Goal: Information Seeking & Learning: Learn about a topic

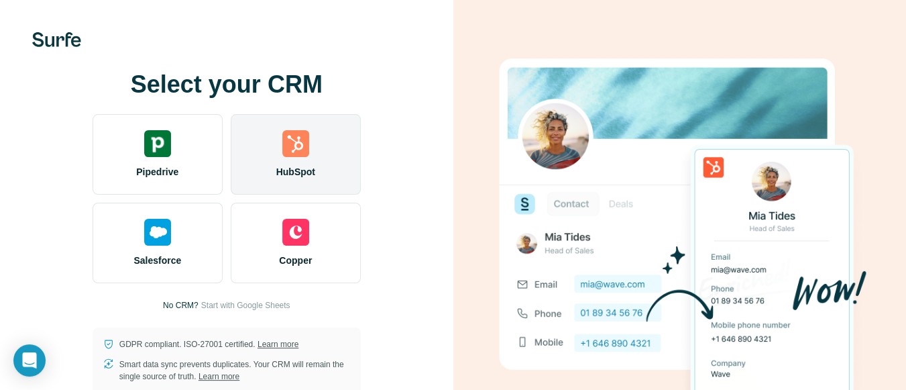
click at [308, 158] on div "HubSpot" at bounding box center [296, 154] width 130 height 80
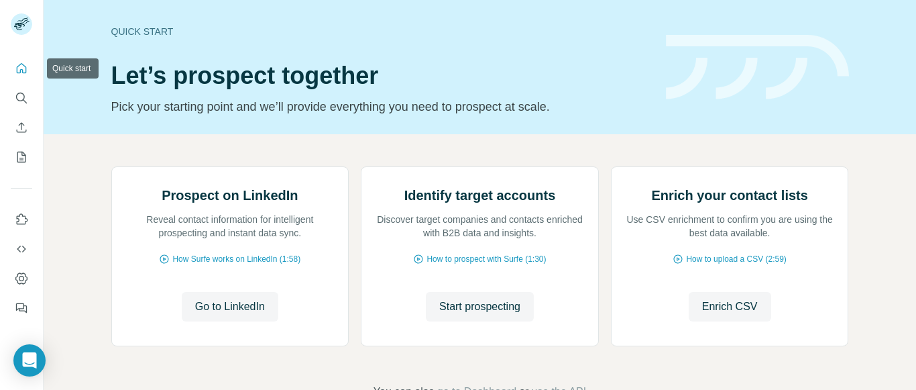
click at [18, 73] on icon "Quick start" at bounding box center [22, 68] width 10 height 10
click at [26, 72] on icon "Quick start" at bounding box center [22, 68] width 10 height 10
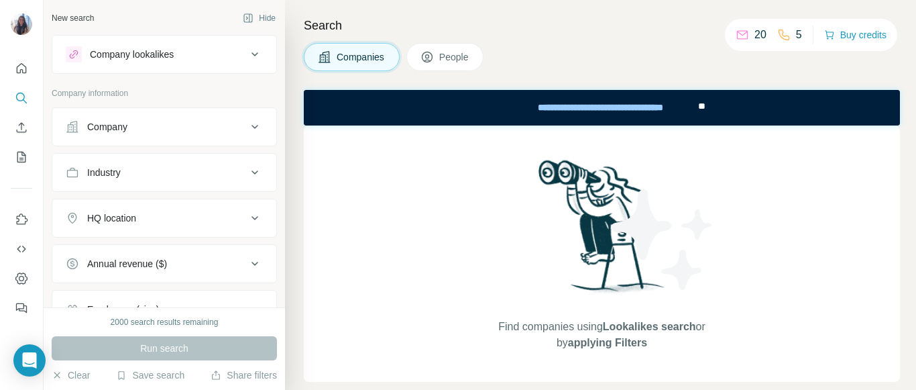
click at [162, 136] on button "Company" at bounding box center [164, 127] width 224 height 32
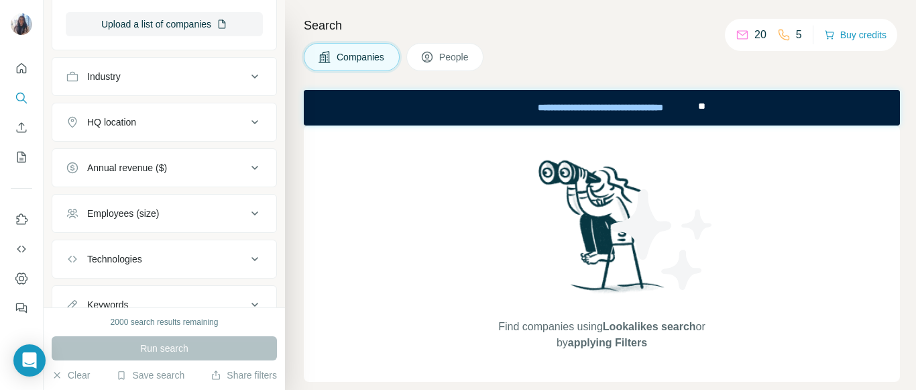
scroll to position [313, 0]
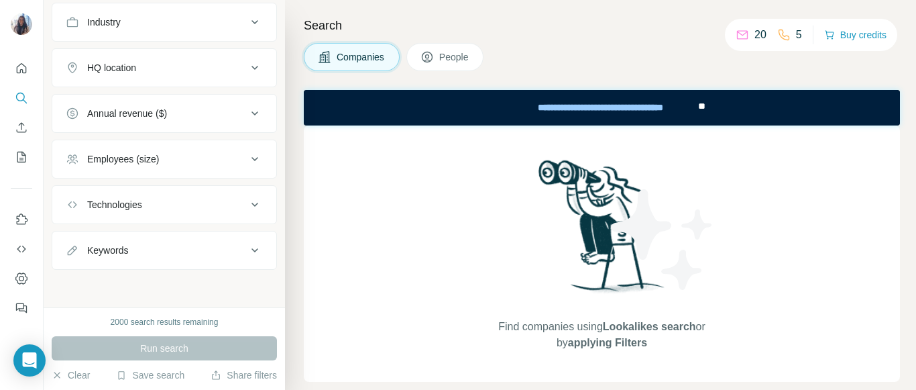
click at [125, 170] on button "Employees (size)" at bounding box center [164, 159] width 224 height 32
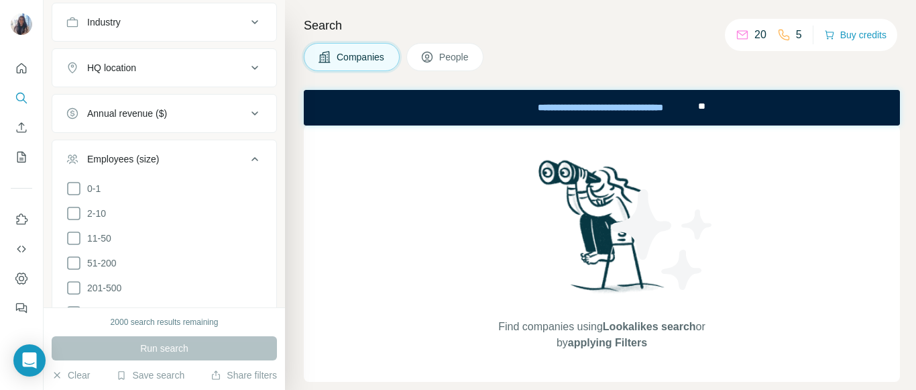
click at [125, 170] on button "Employees (size)" at bounding box center [164, 162] width 224 height 38
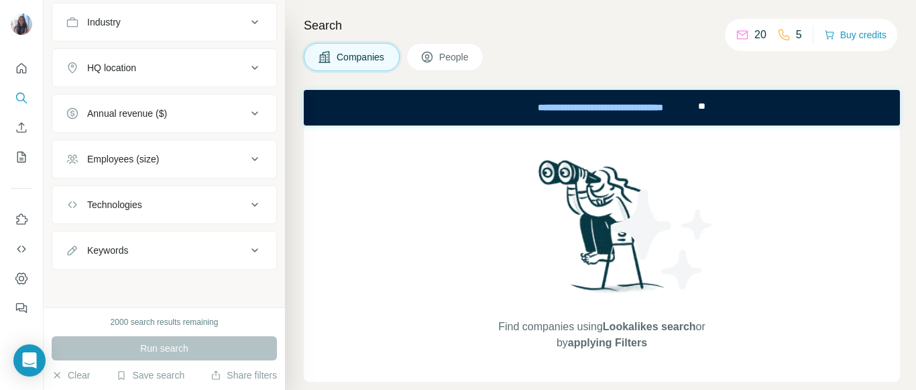
click at [147, 110] on div "Annual revenue ($)" at bounding box center [127, 113] width 80 height 13
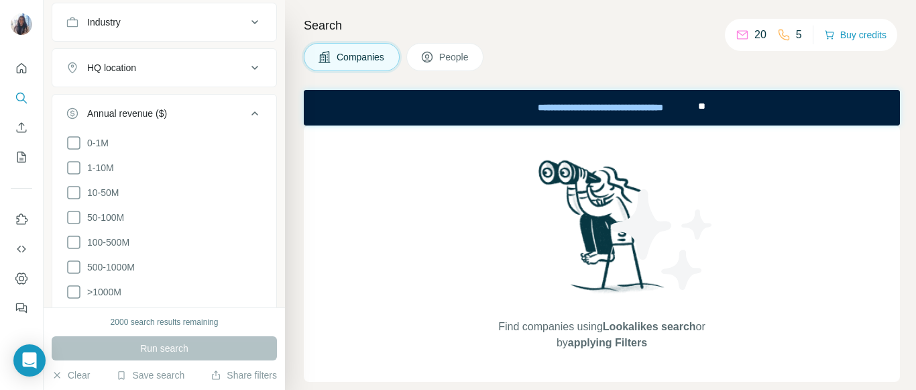
click at [147, 110] on div "Annual revenue ($)" at bounding box center [127, 113] width 80 height 13
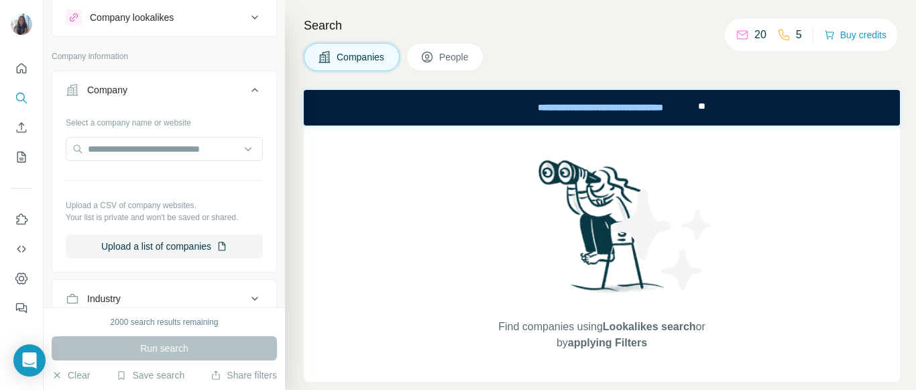
scroll to position [36, 0]
click at [148, 160] on input "text" at bounding box center [164, 150] width 197 height 24
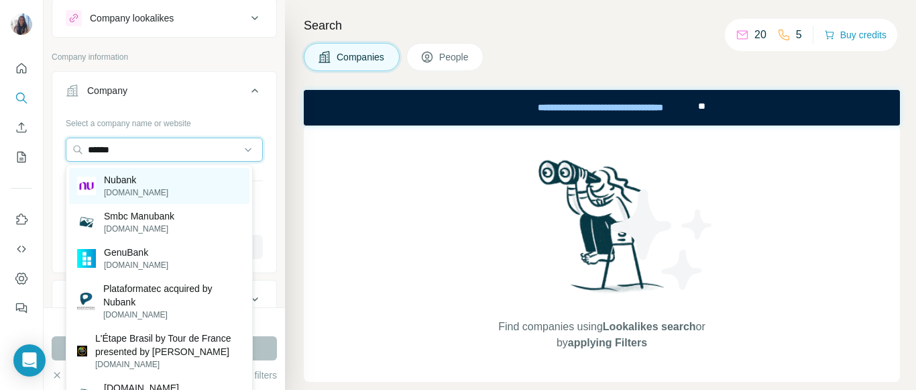
type input "******"
click at [157, 190] on p "[DOMAIN_NAME]" at bounding box center [136, 192] width 64 height 12
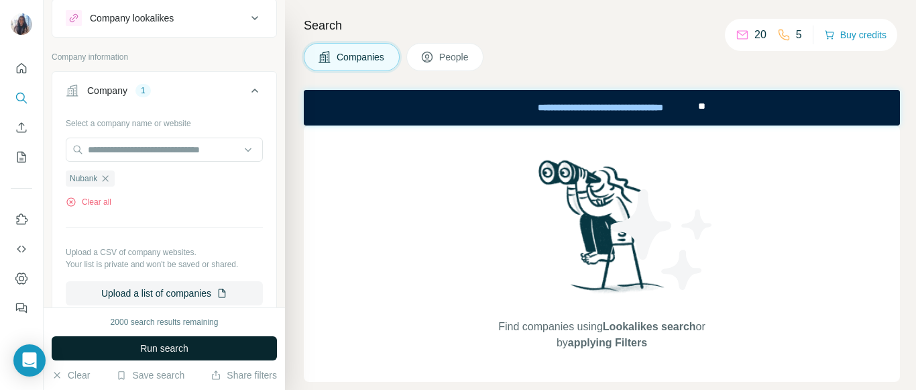
click at [155, 354] on span "Run search" at bounding box center [164, 347] width 48 height 13
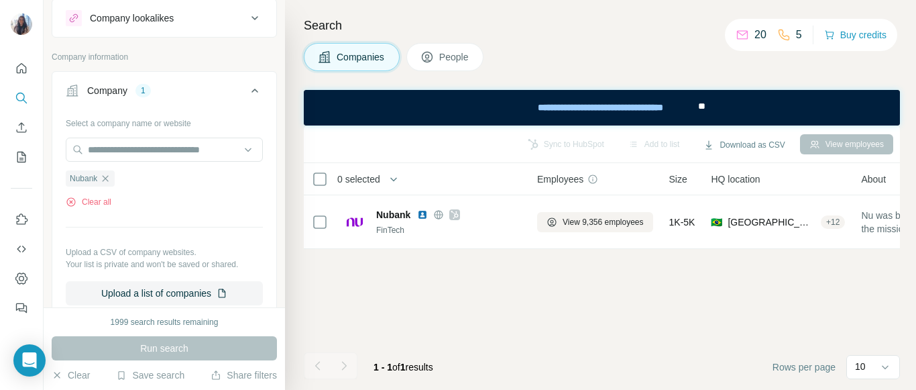
click at [438, 56] on button "People" at bounding box center [446, 57] width 78 height 28
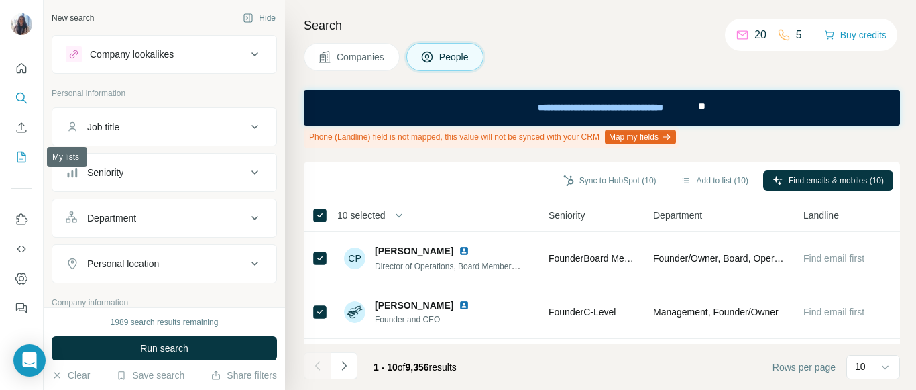
click at [21, 152] on icon "My lists" at bounding box center [21, 157] width 9 height 11
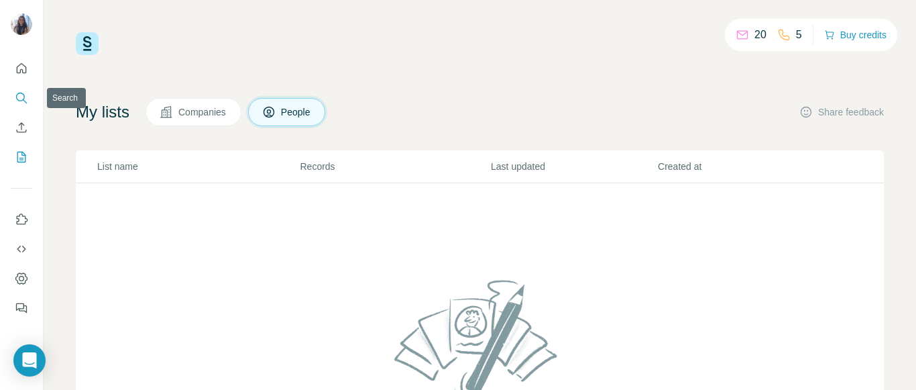
click at [15, 96] on icon "Search" at bounding box center [21, 97] width 13 height 13
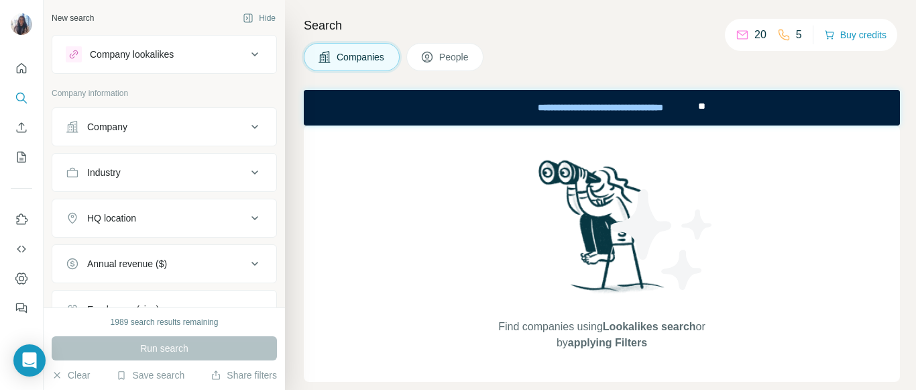
click at [165, 129] on div "Company" at bounding box center [156, 126] width 181 height 13
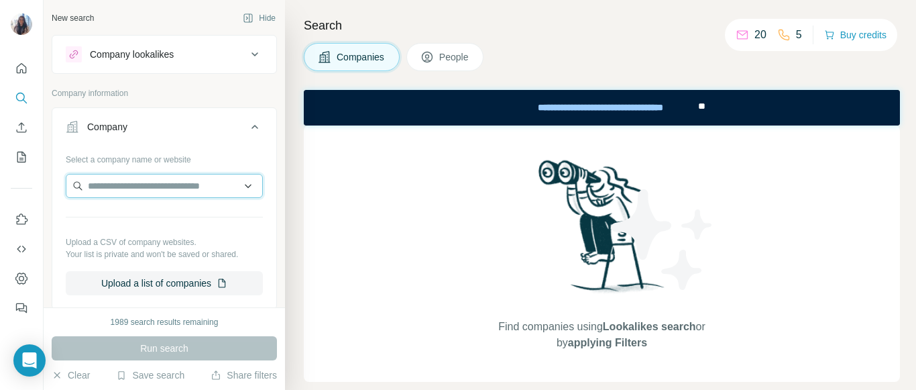
click at [154, 189] on input "text" at bounding box center [164, 186] width 197 height 24
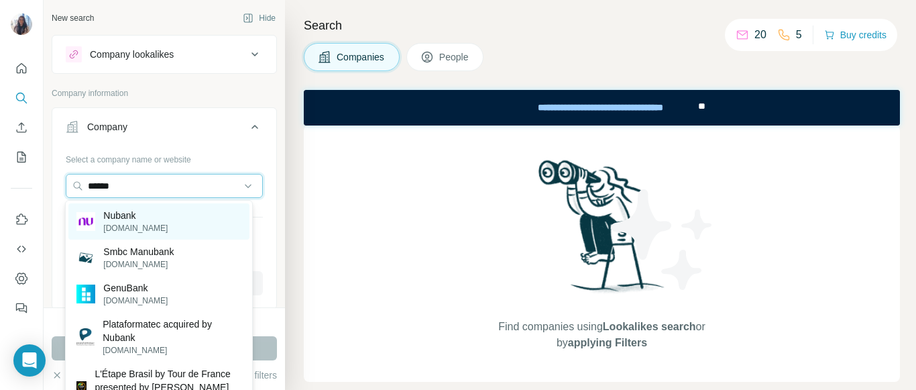
type input "******"
click at [154, 211] on p "Nubank" at bounding box center [135, 215] width 64 height 13
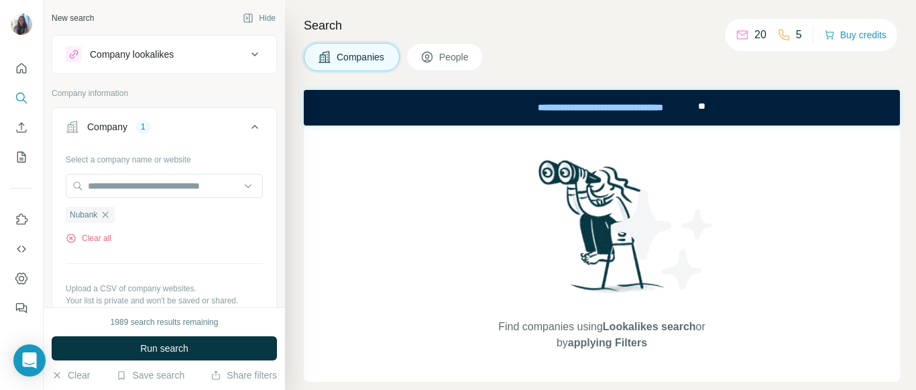
click at [433, 62] on icon at bounding box center [427, 56] width 13 height 13
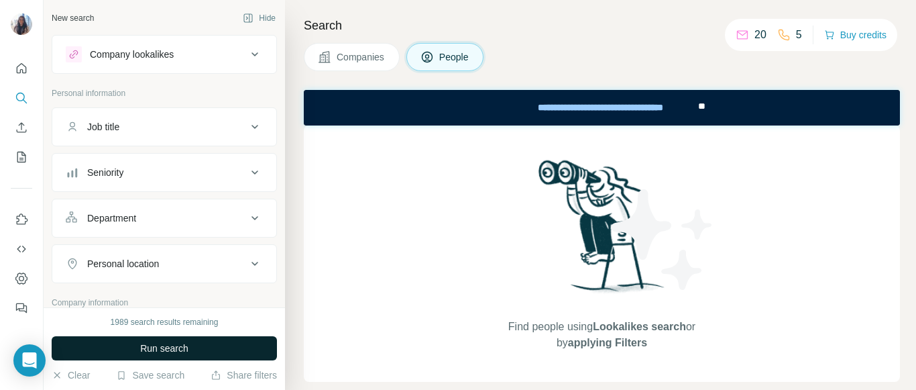
click at [88, 338] on button "Run search" at bounding box center [164, 348] width 225 height 24
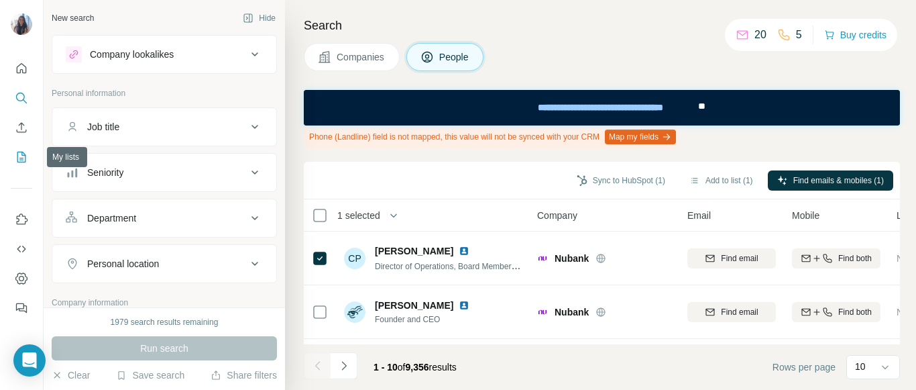
click at [17, 156] on icon "My lists" at bounding box center [21, 156] width 13 height 13
